Goal: Transaction & Acquisition: Purchase product/service

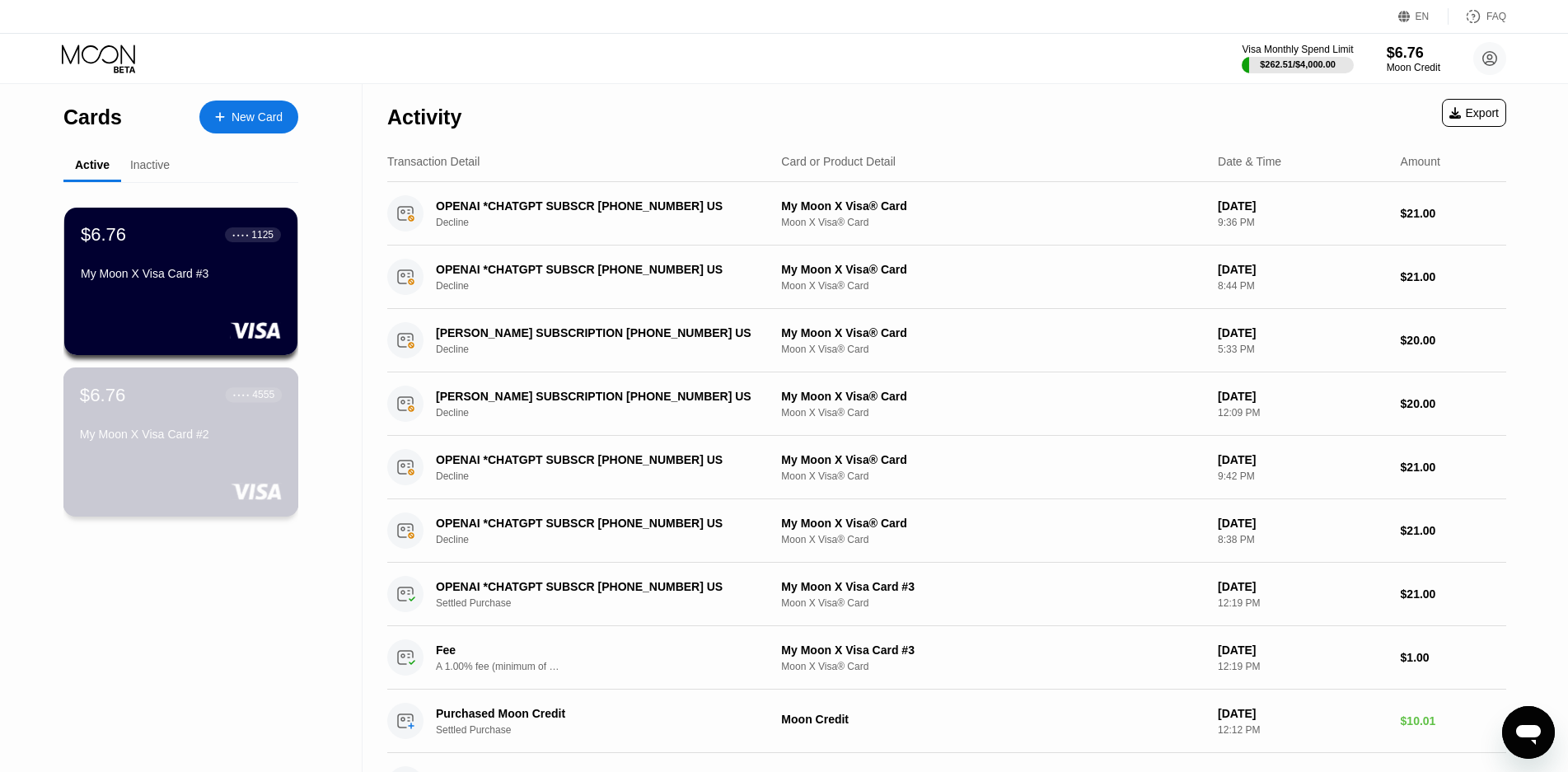
click at [197, 414] on div "$6.76 ● ● ● ● 4555 My Moon X Visa Card #2" at bounding box center [180, 416] width 201 height 64
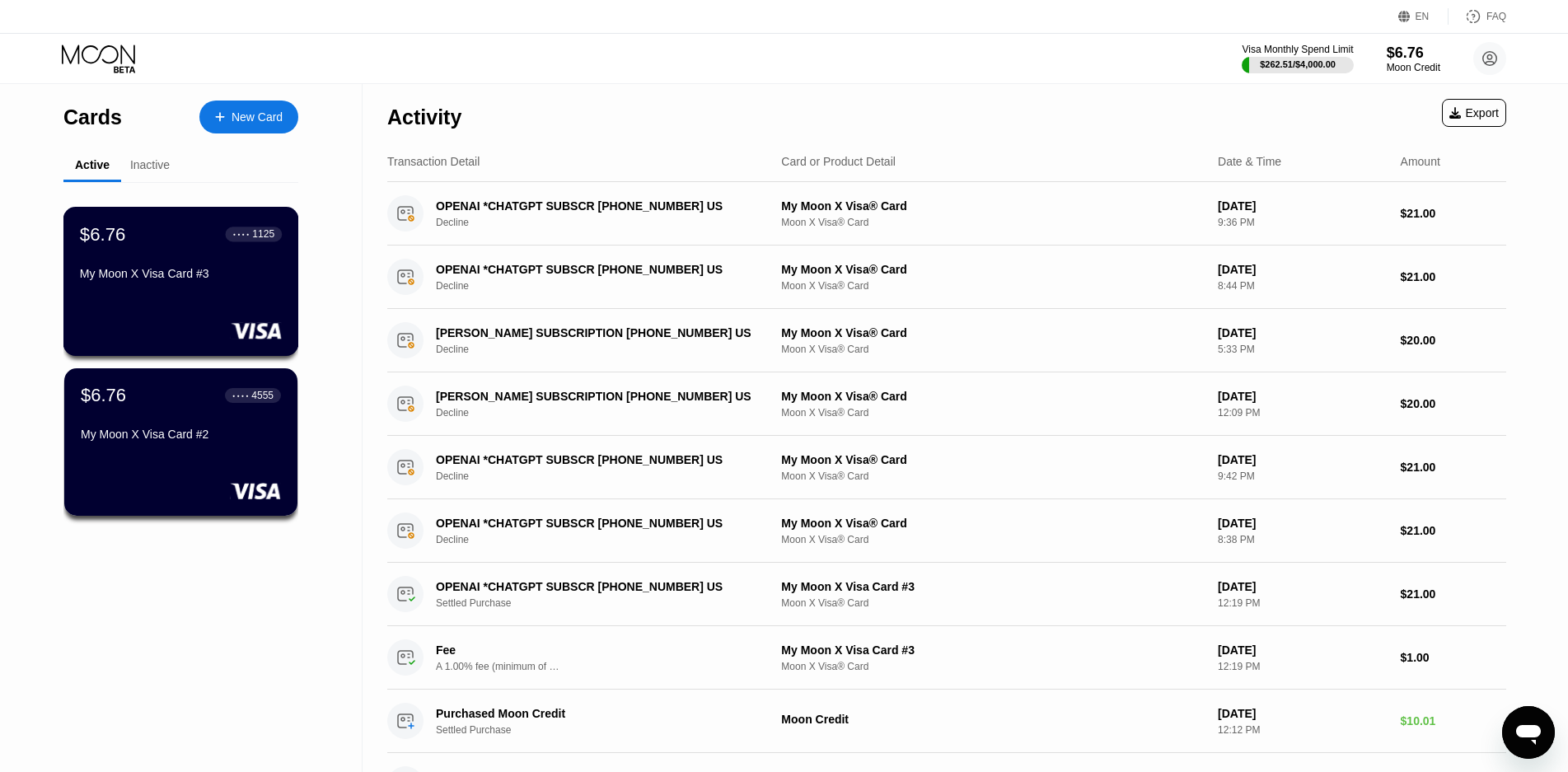
click at [138, 245] on div "$6.76 ● ● ● ● 1125" at bounding box center [180, 234] width 201 height 21
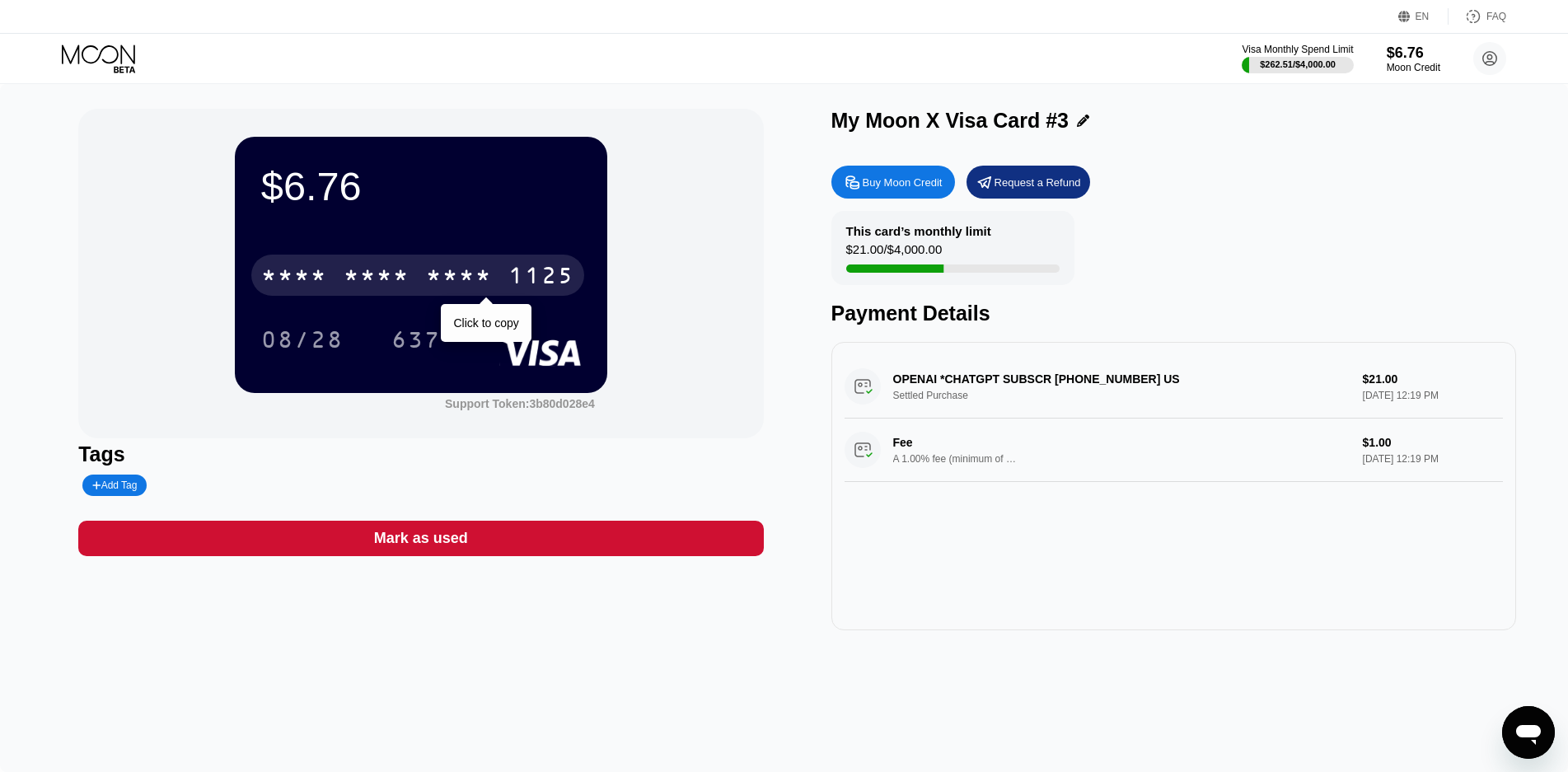
click at [433, 284] on div "* * * *" at bounding box center [458, 277] width 66 height 26
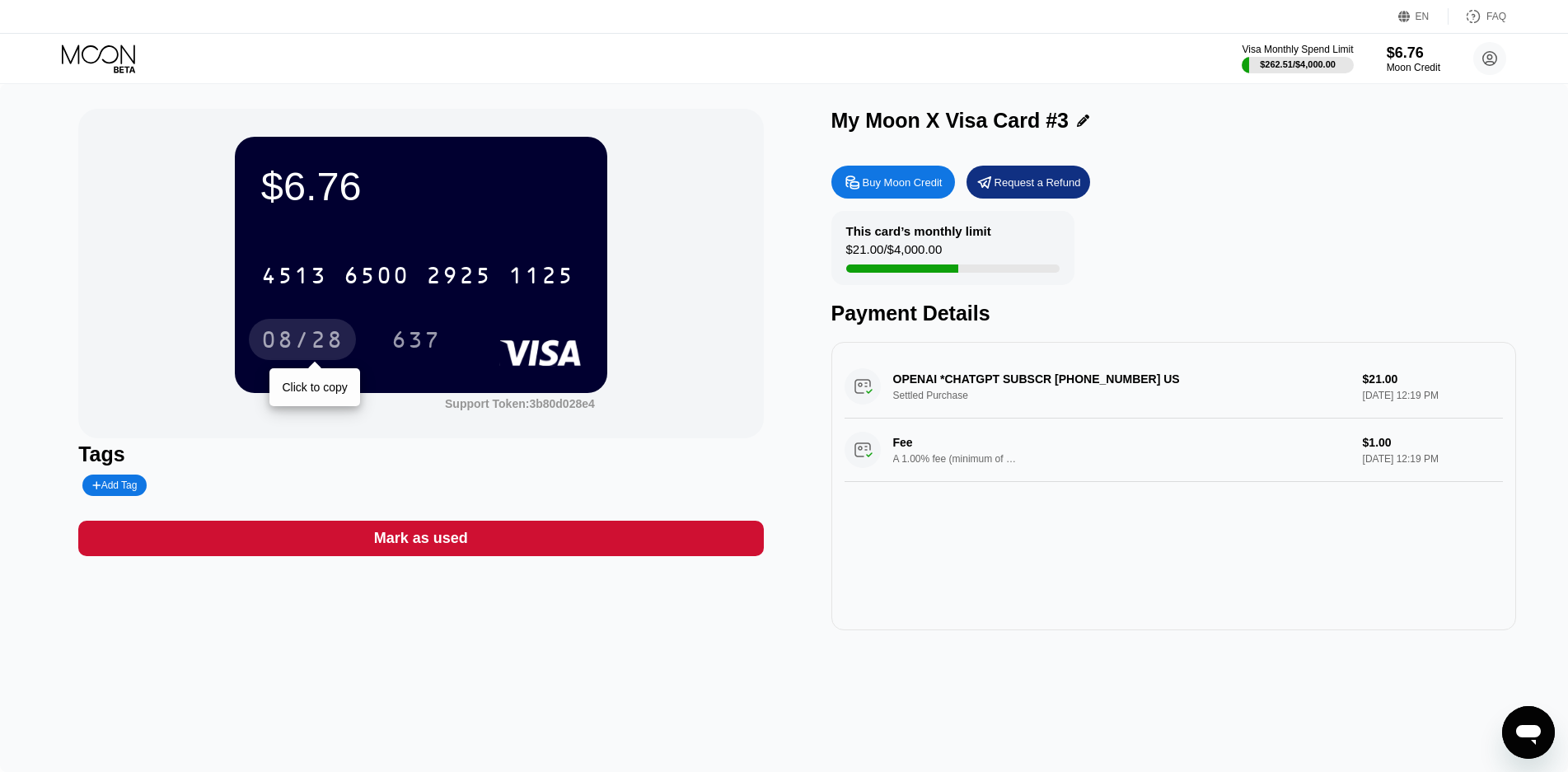
click at [292, 344] on div "08/28" at bounding box center [302, 342] width 82 height 26
click at [302, 347] on div "08/28" at bounding box center [302, 342] width 82 height 26
click at [284, 338] on div "08/28" at bounding box center [302, 342] width 82 height 26
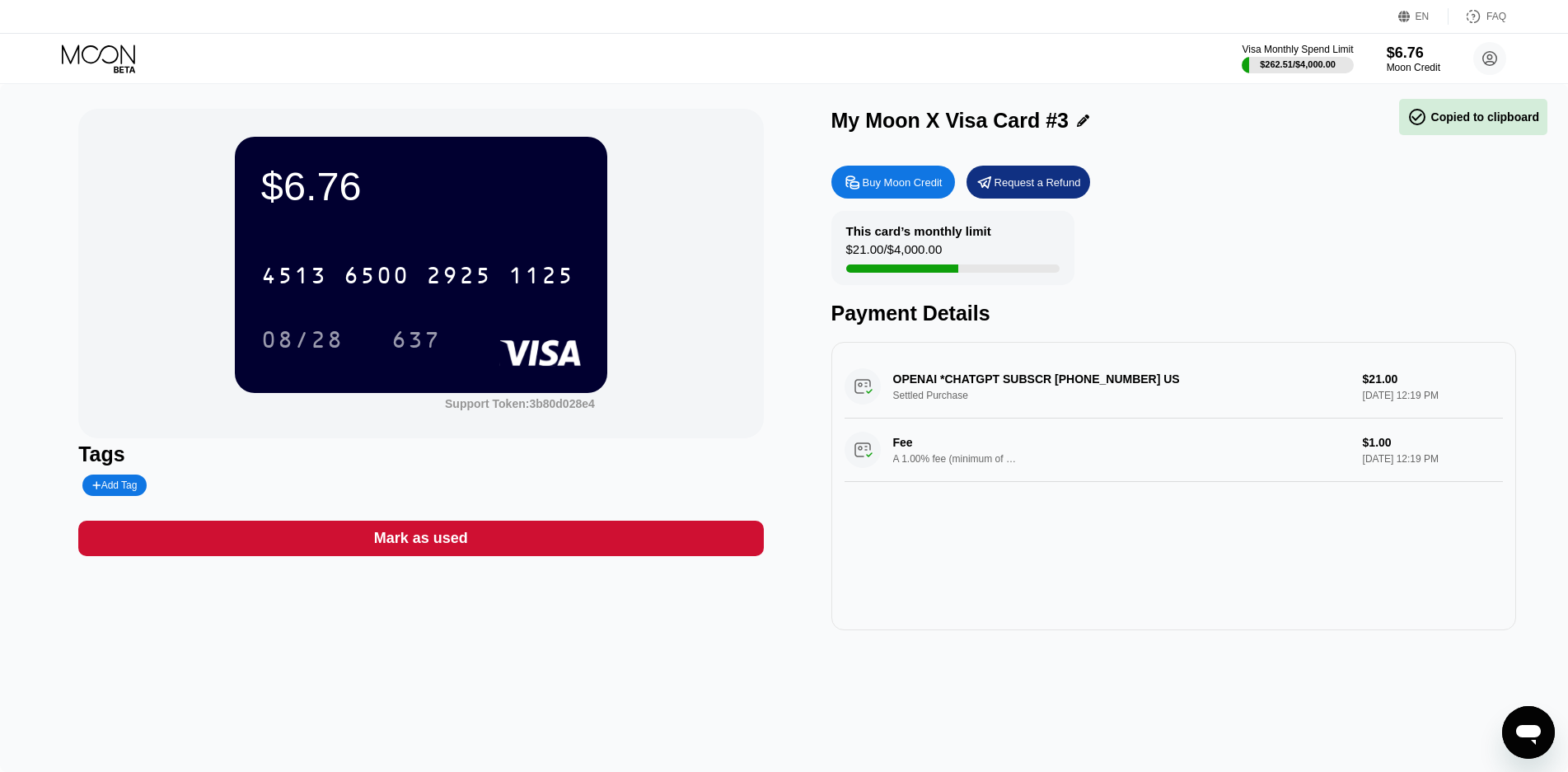
click at [311, 390] on div "$6.76 4513 6500 2925 1125 08/28 637" at bounding box center [421, 264] width 373 height 255
click at [410, 338] on div "637" at bounding box center [416, 342] width 49 height 26
click at [430, 388] on div "$6.76 4513 6500 2925 1125 08/28 637" at bounding box center [421, 264] width 373 height 255
click at [885, 188] on div "Buy Moon Credit" at bounding box center [902, 183] width 80 height 14
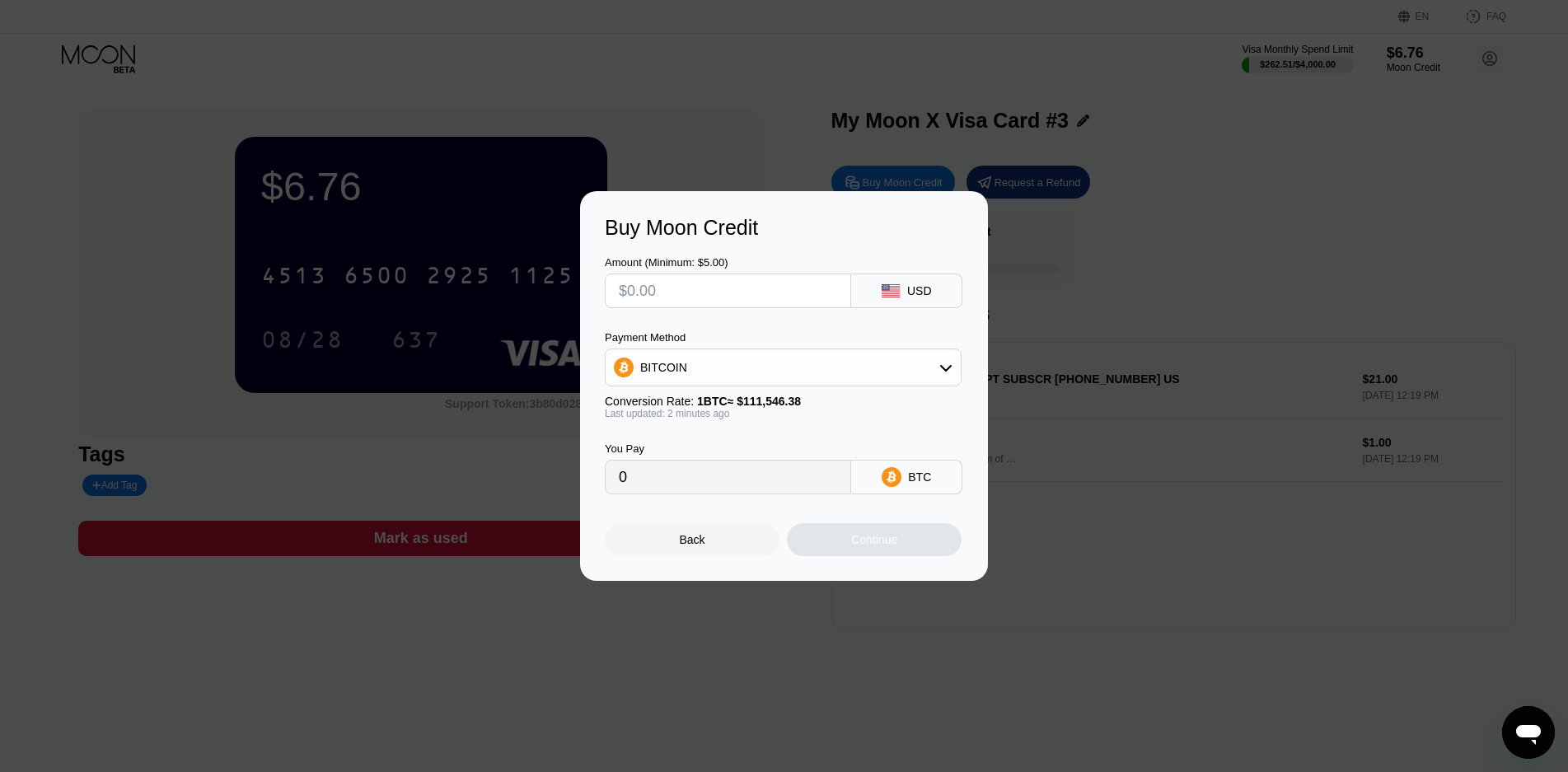
click at [706, 376] on div "BITCOIN" at bounding box center [783, 367] width 355 height 33
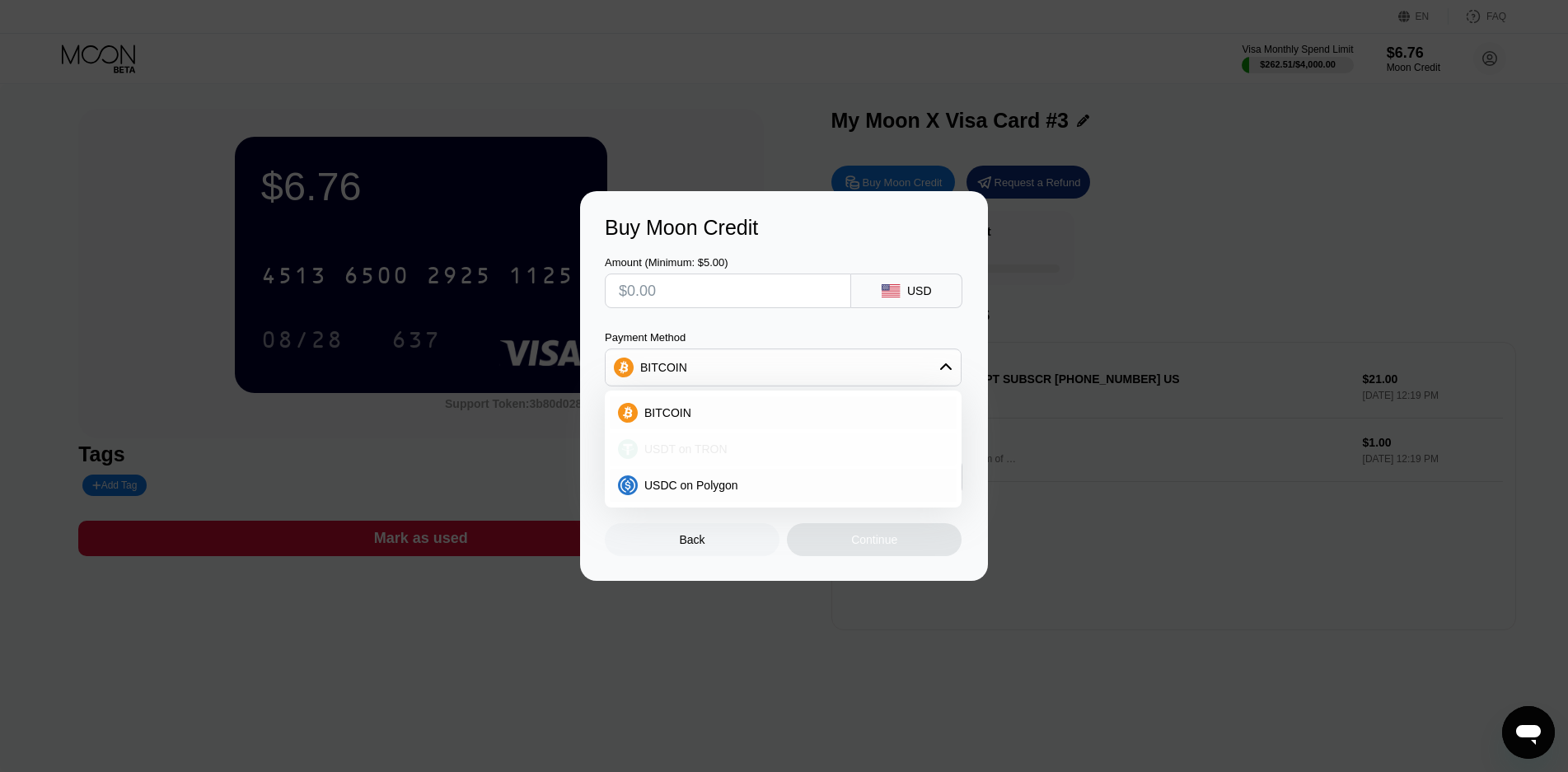
click at [670, 454] on span "USDT on TRON" at bounding box center [686, 449] width 83 height 13
type input "0.00"
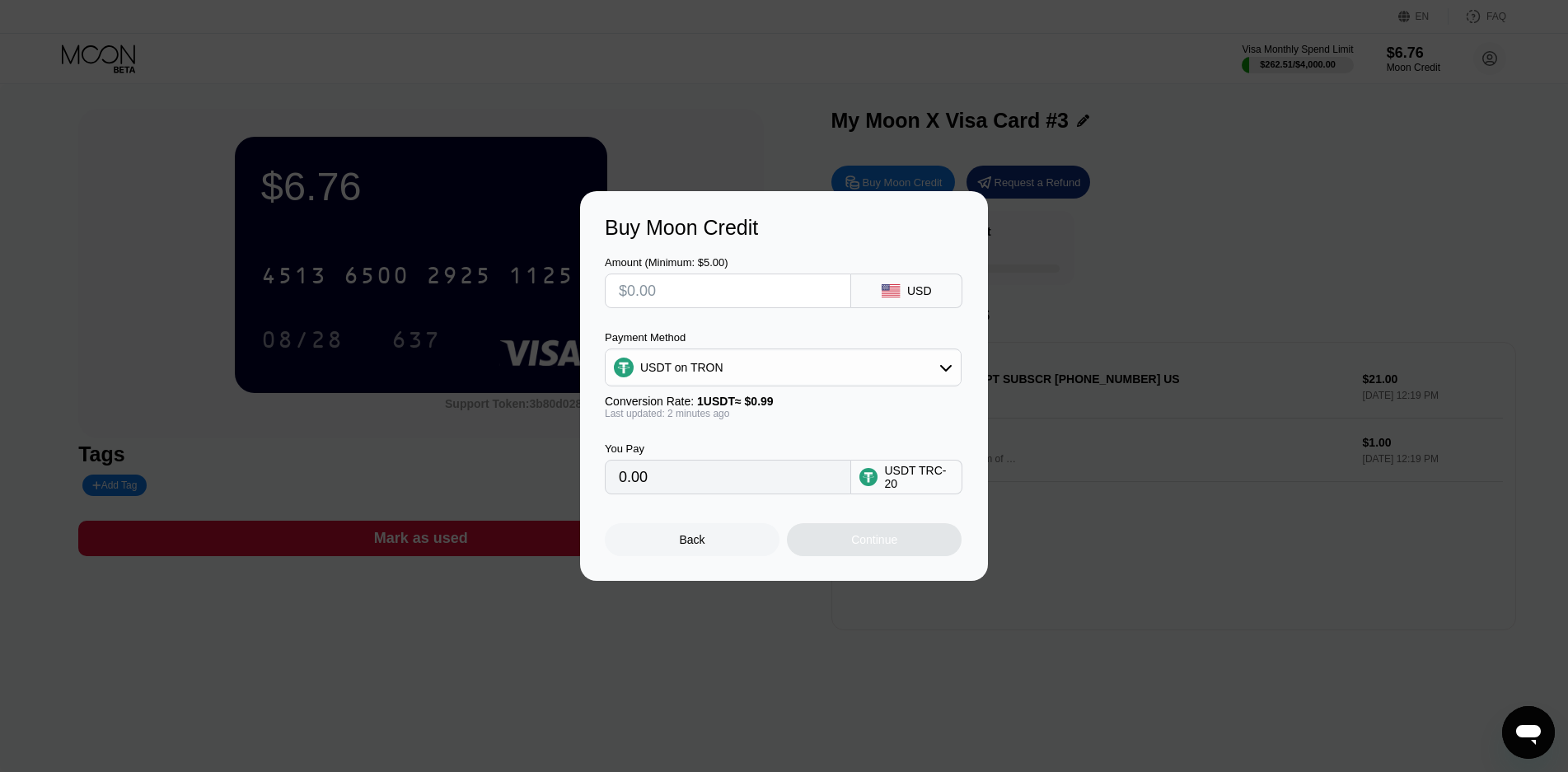
click at [662, 284] on input "text" at bounding box center [727, 291] width 218 height 33
type input "$1"
type input "1.01"
type input "$10"
type input "10.10"
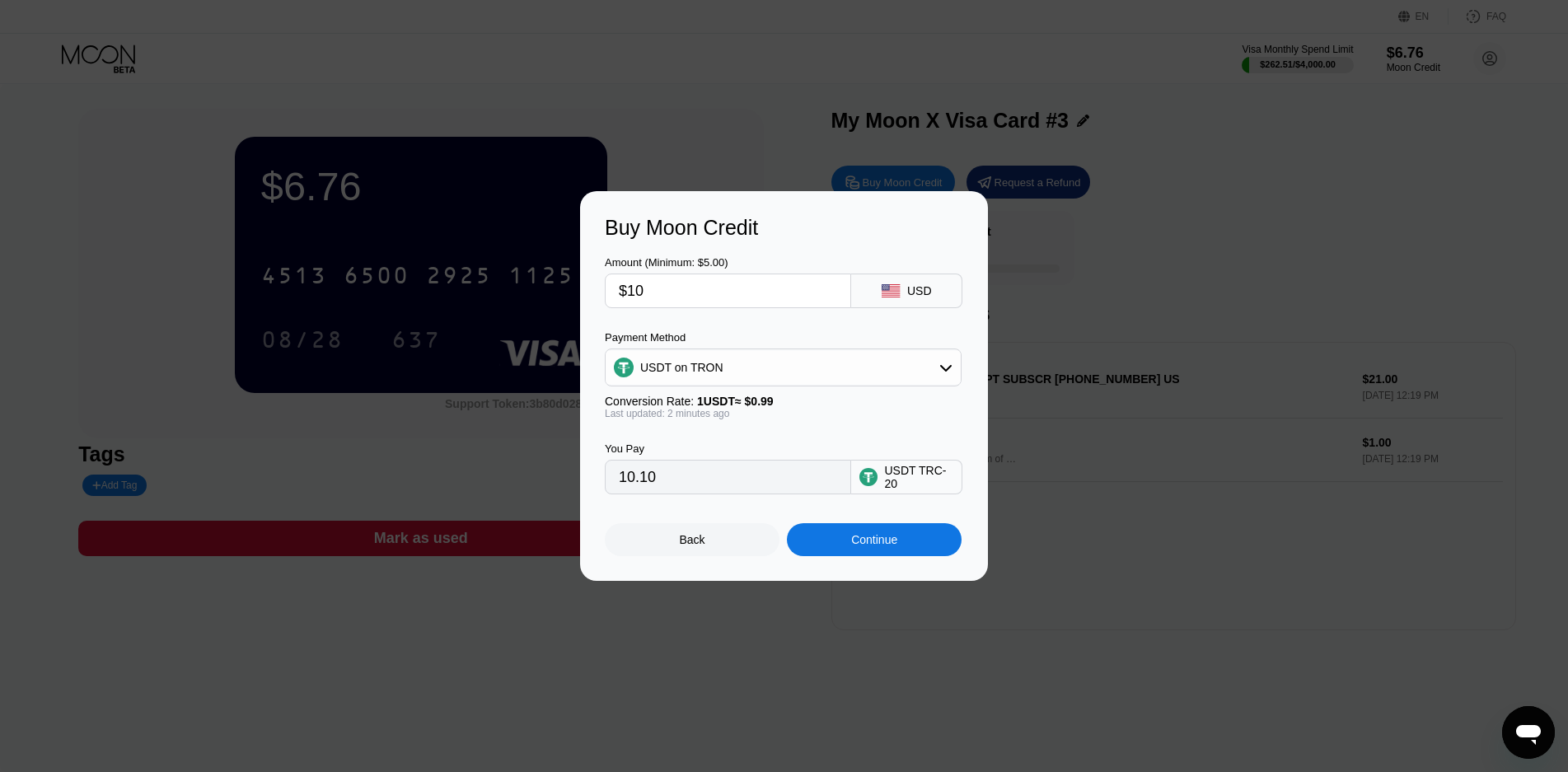
click at [861, 542] on div "Continue" at bounding box center [874, 539] width 46 height 13
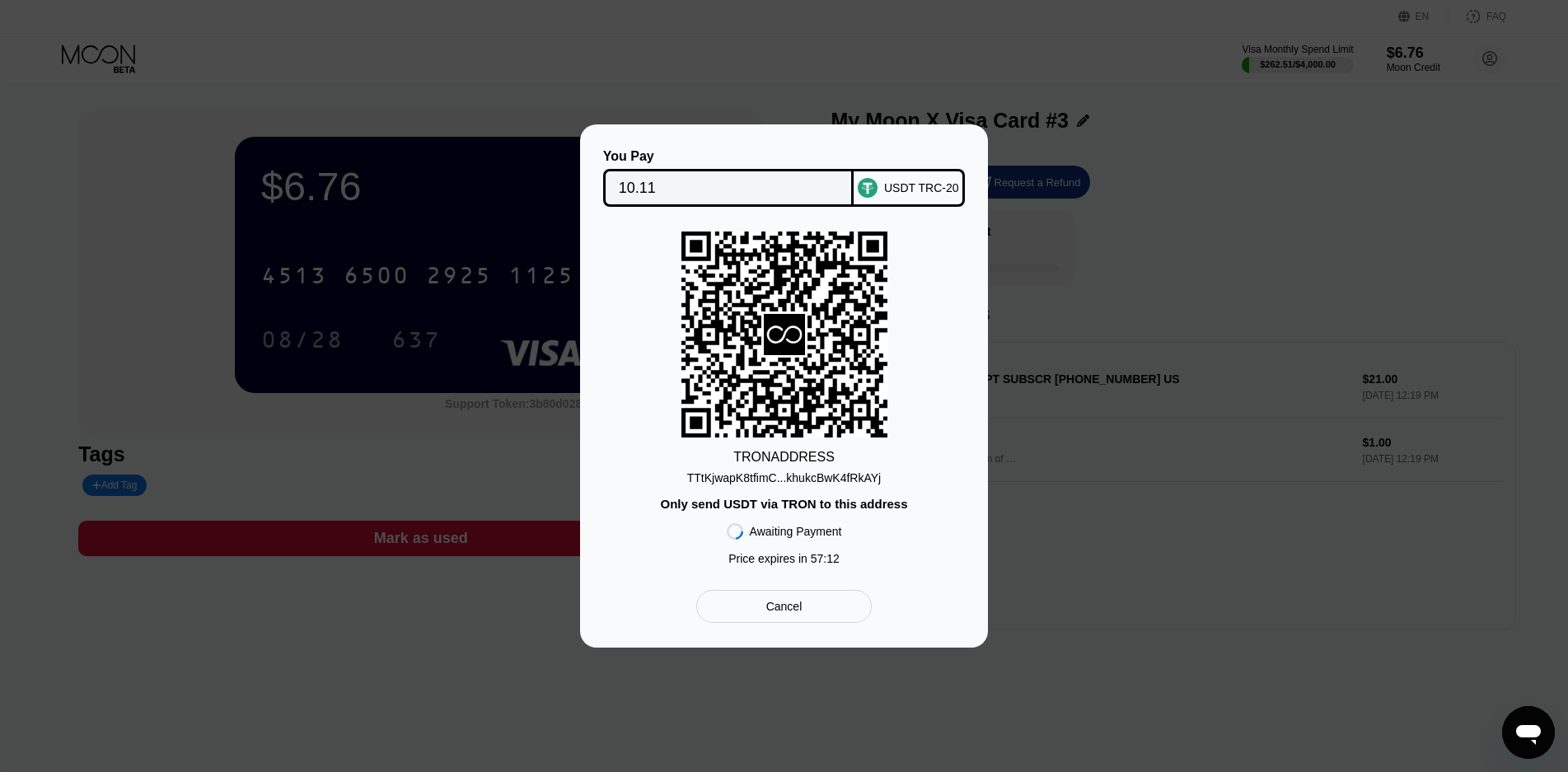
click at [788, 475] on div "TTtKjwapK8tfimC...khukcBwK4fRkAYj" at bounding box center [784, 477] width 193 height 13
click at [822, 480] on div "TTtKjwapK8tfimC...khukcBwK4fRkAYj" at bounding box center [784, 477] width 193 height 13
click at [784, 481] on div "TTtKjwapK8tfimC...khukcBwK4fRkAYj" at bounding box center [784, 477] width 193 height 13
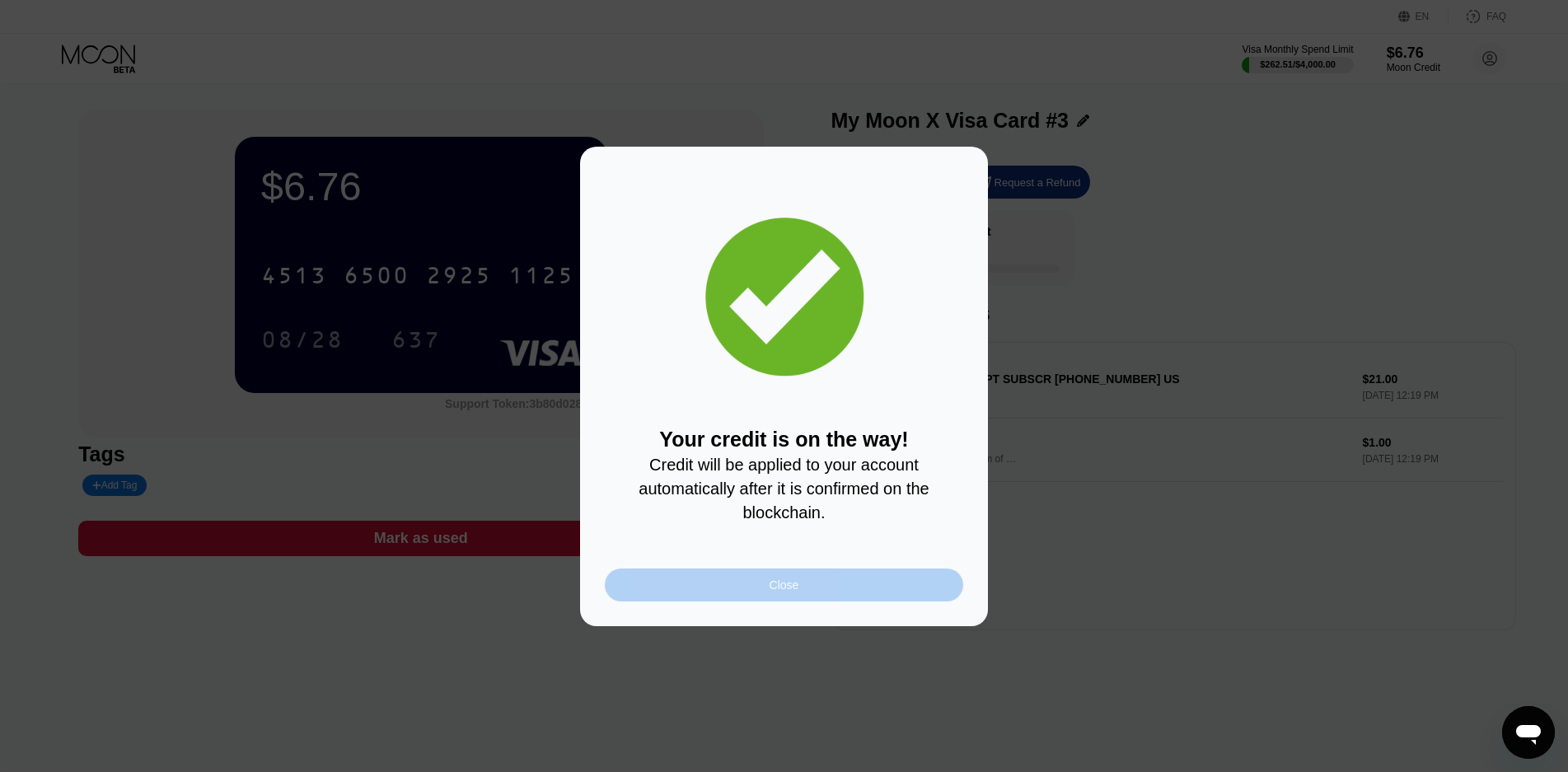
click at [763, 594] on div "Close" at bounding box center [784, 584] width 359 height 33
